Goal: Task Accomplishment & Management: Use online tool/utility

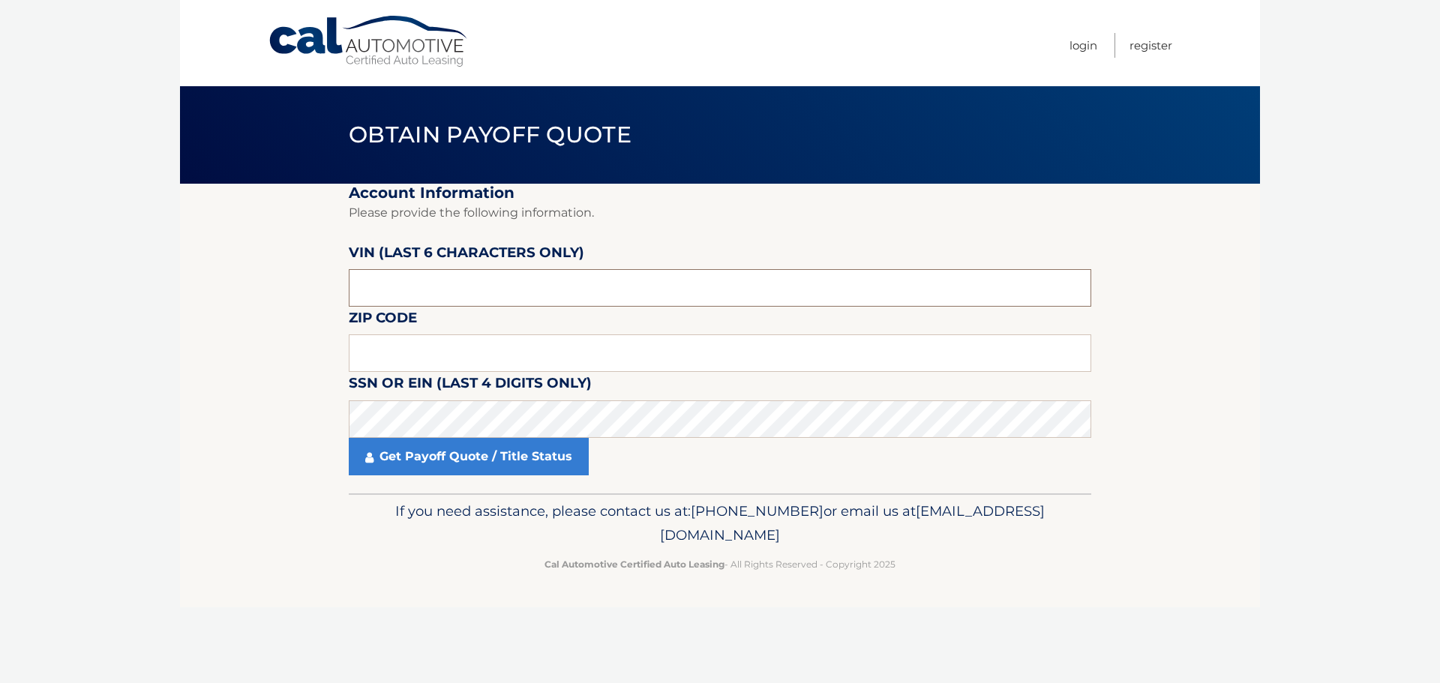
click at [451, 280] on input "text" at bounding box center [720, 287] width 742 height 37
type input "758168"
click at [442, 358] on input "text" at bounding box center [720, 352] width 742 height 37
type input "11520"
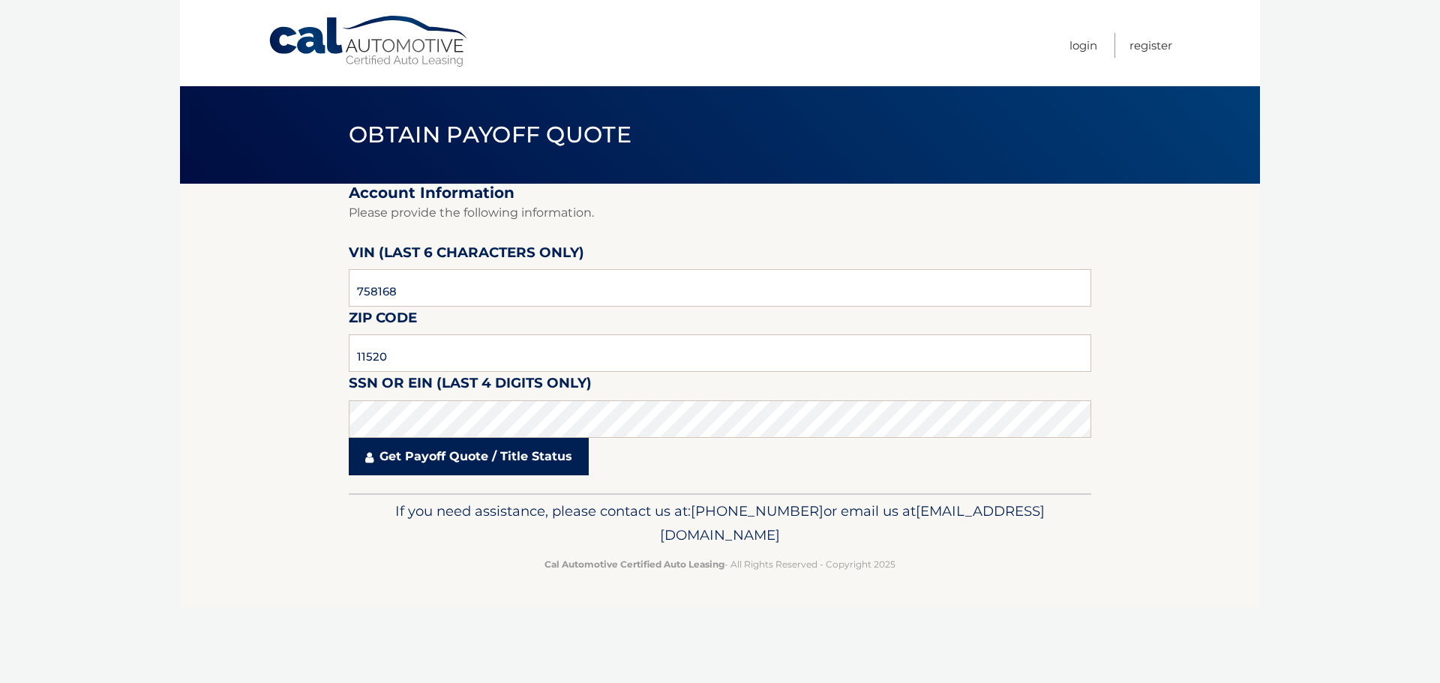
click at [444, 442] on link "Get Payoff Quote / Title Status" at bounding box center [469, 456] width 240 height 37
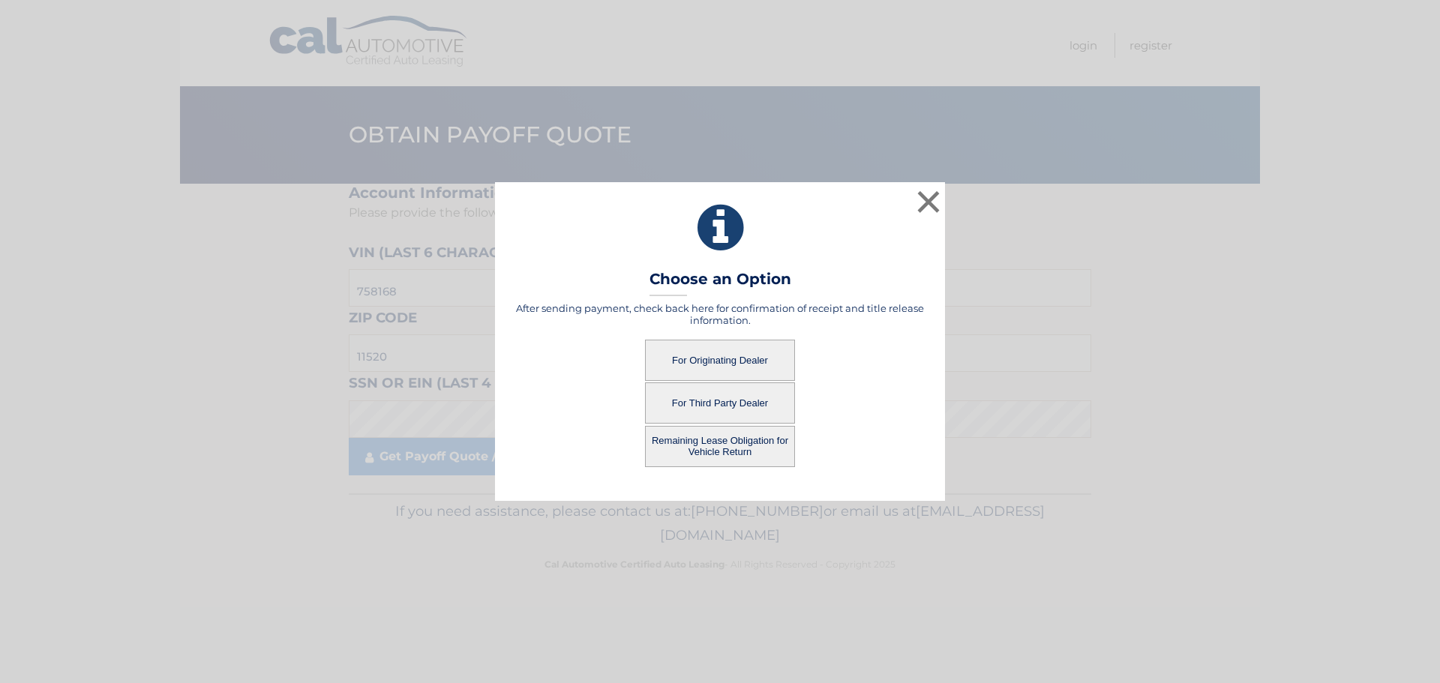
click at [704, 355] on button "For Originating Dealer" at bounding box center [720, 360] width 150 height 41
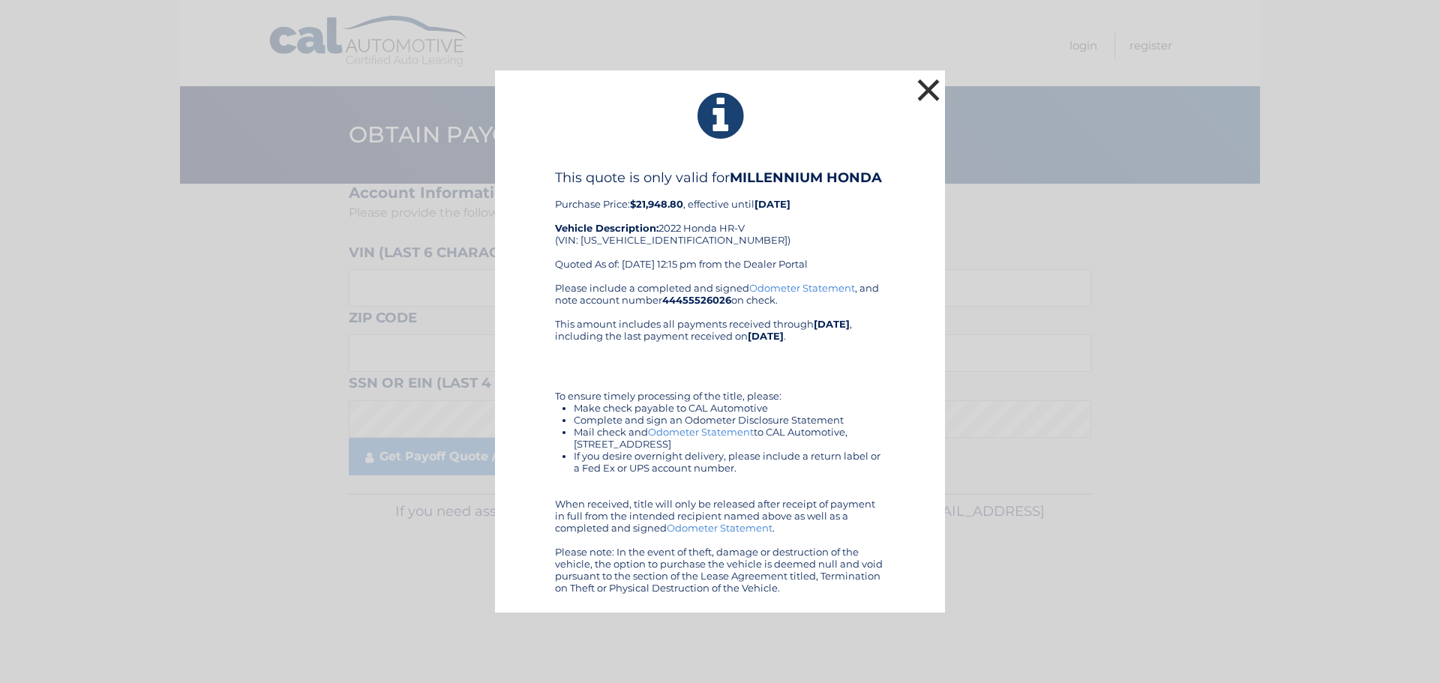
click at [929, 91] on button "×" at bounding box center [928, 90] width 30 height 30
